Goal: Task Accomplishment & Management: Use online tool/utility

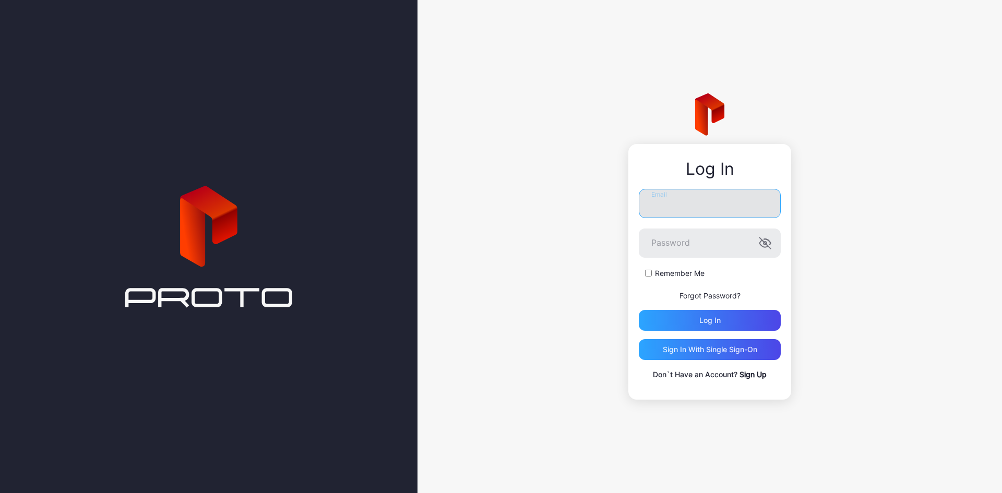
click at [686, 200] on input "Email" at bounding box center [710, 203] width 142 height 29
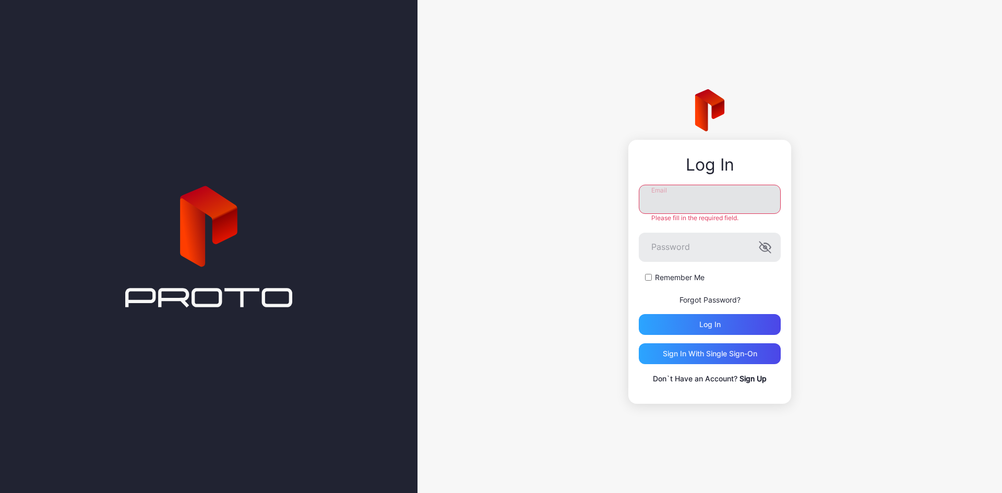
type input "**********"
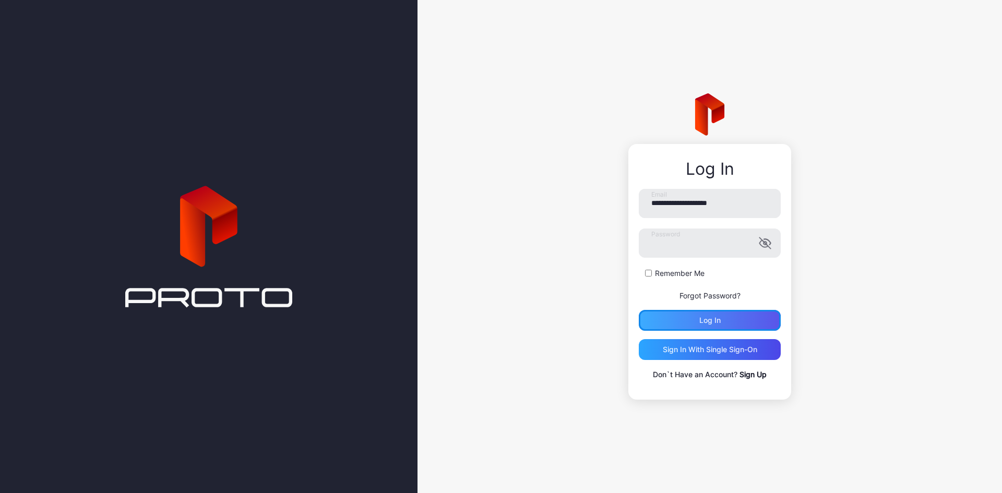
click at [698, 317] on div "Log in" at bounding box center [710, 320] width 142 height 21
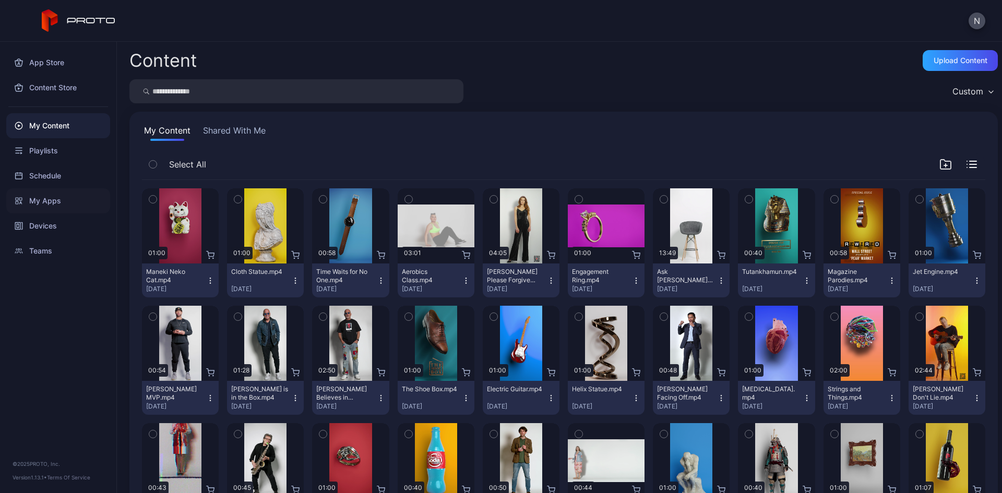
click at [39, 194] on div "My Apps" at bounding box center [58, 200] width 104 height 25
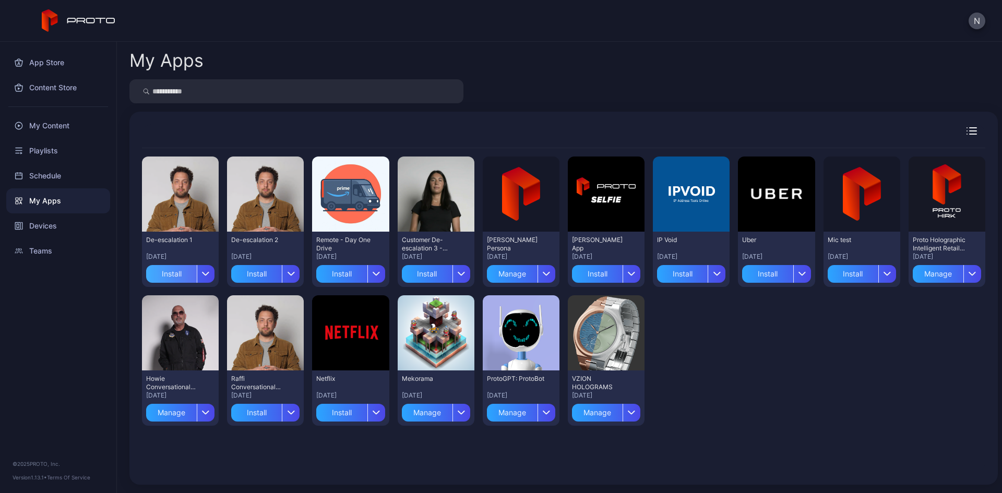
click at [166, 268] on div "Install" at bounding box center [171, 274] width 51 height 18
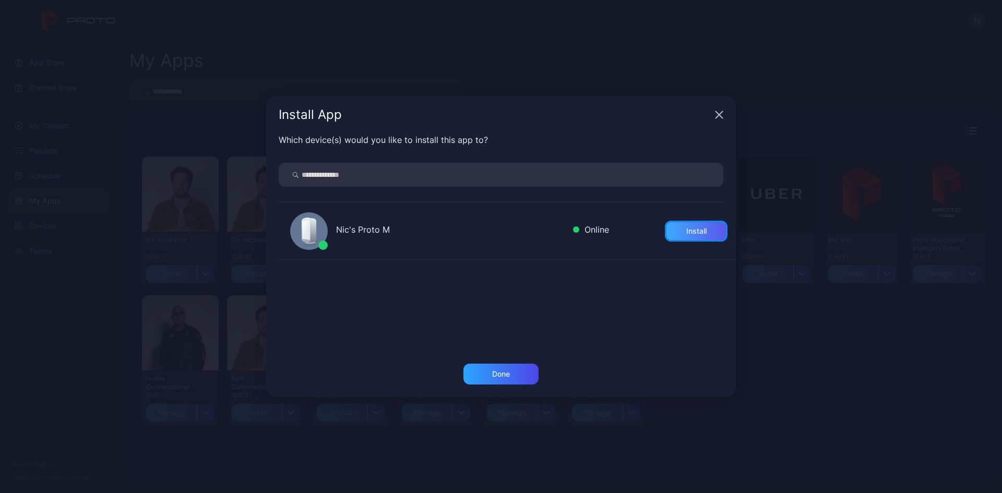
click at [694, 229] on div "Install" at bounding box center [696, 231] width 20 height 8
click at [511, 371] on div "Done" at bounding box center [500, 374] width 75 height 21
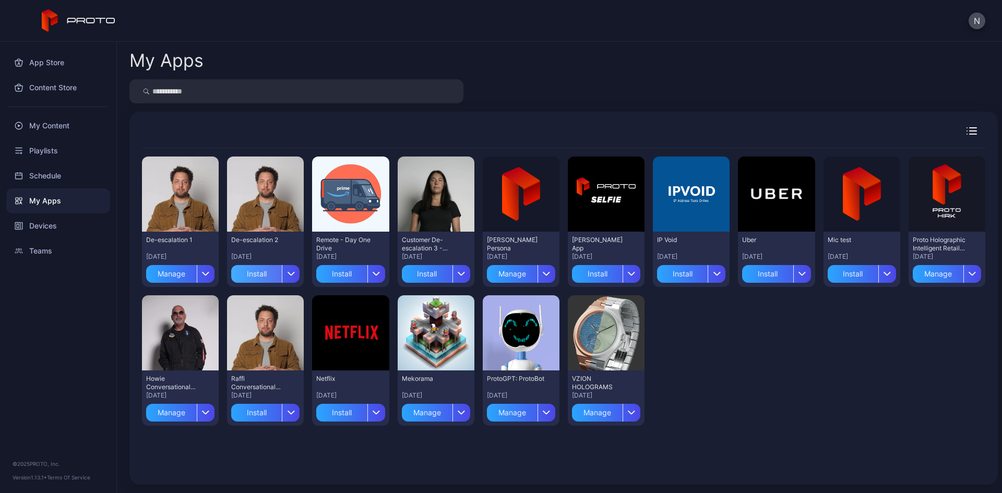
click at [266, 274] on div "Install" at bounding box center [256, 274] width 51 height 18
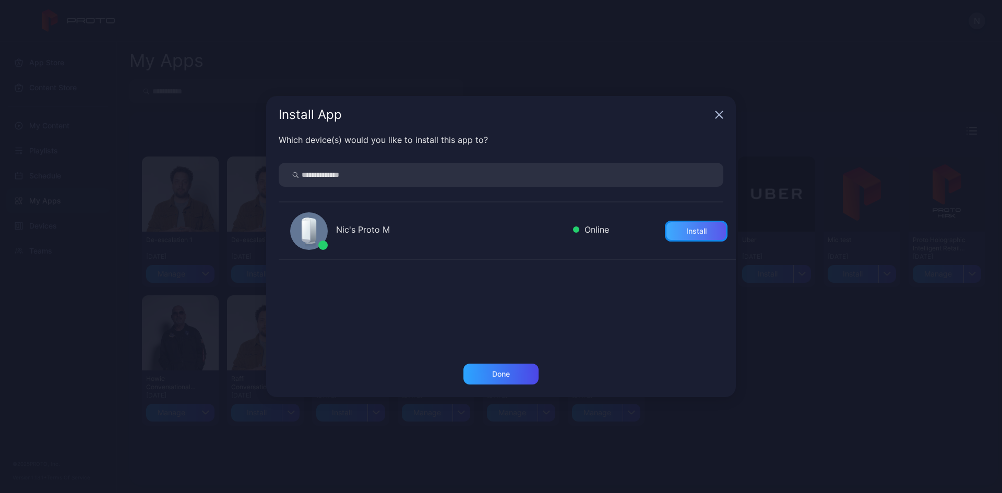
click at [693, 229] on div "Install" at bounding box center [696, 231] width 20 height 8
click at [491, 371] on div "Done" at bounding box center [500, 374] width 75 height 21
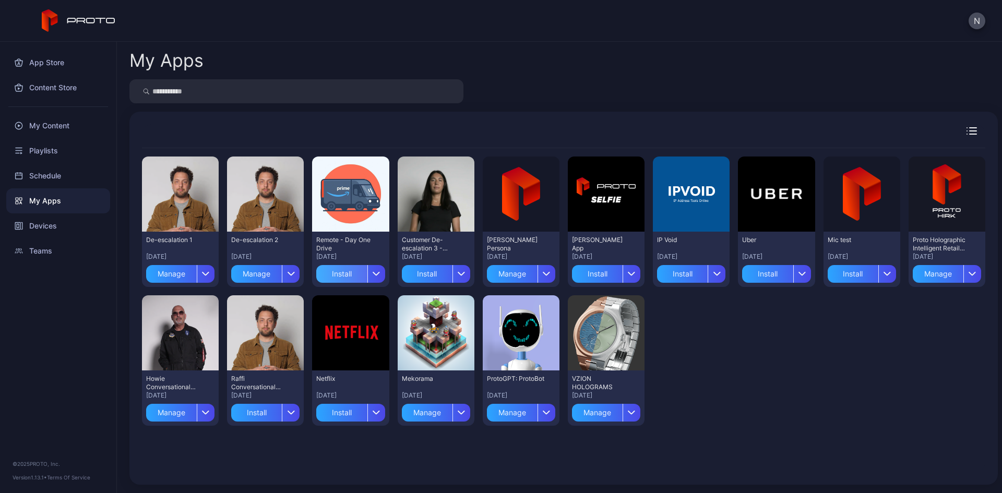
click at [343, 276] on div "Install" at bounding box center [341, 274] width 51 height 18
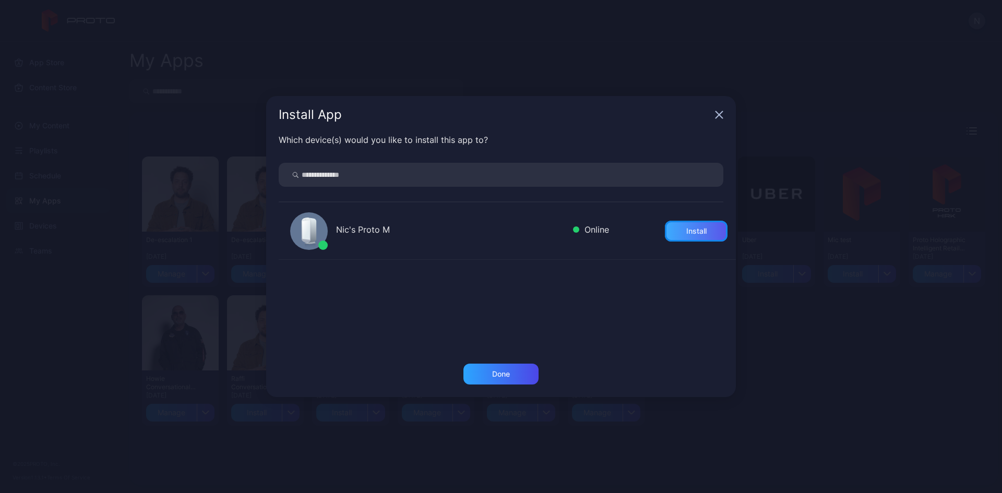
click at [665, 228] on div "Install" at bounding box center [696, 231] width 63 height 21
click at [504, 372] on div "Done" at bounding box center [501, 374] width 18 height 8
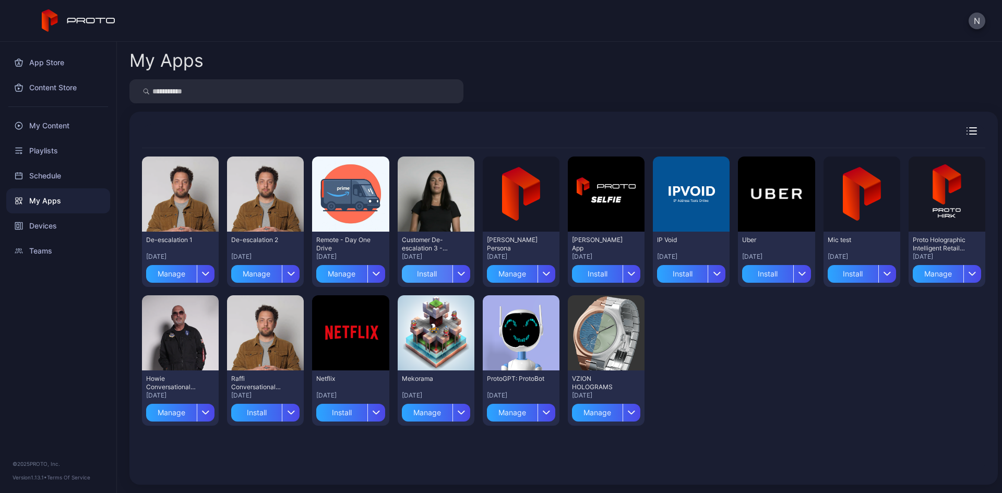
click at [411, 276] on div "Install" at bounding box center [427, 274] width 51 height 18
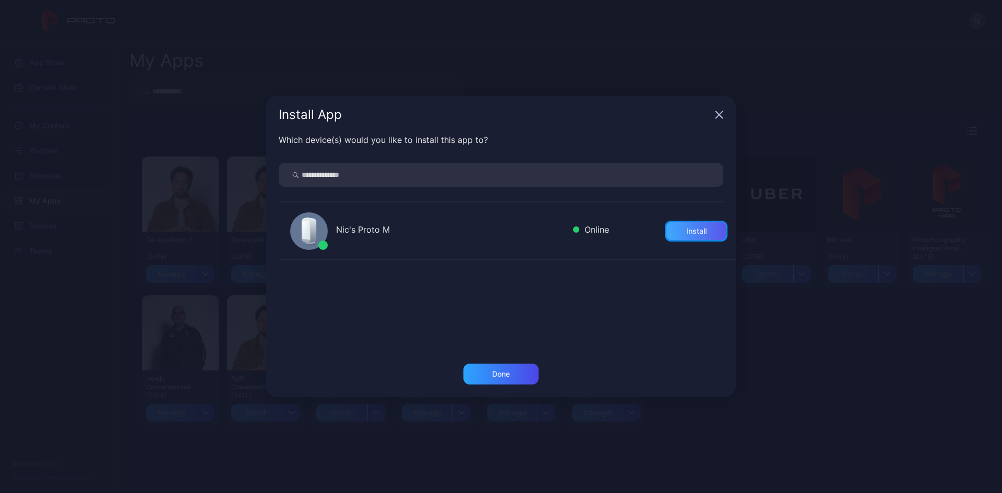
click at [701, 232] on div "Install" at bounding box center [696, 231] width 63 height 21
click at [527, 372] on div "Done" at bounding box center [500, 374] width 75 height 21
